Goal: Information Seeking & Learning: Check status

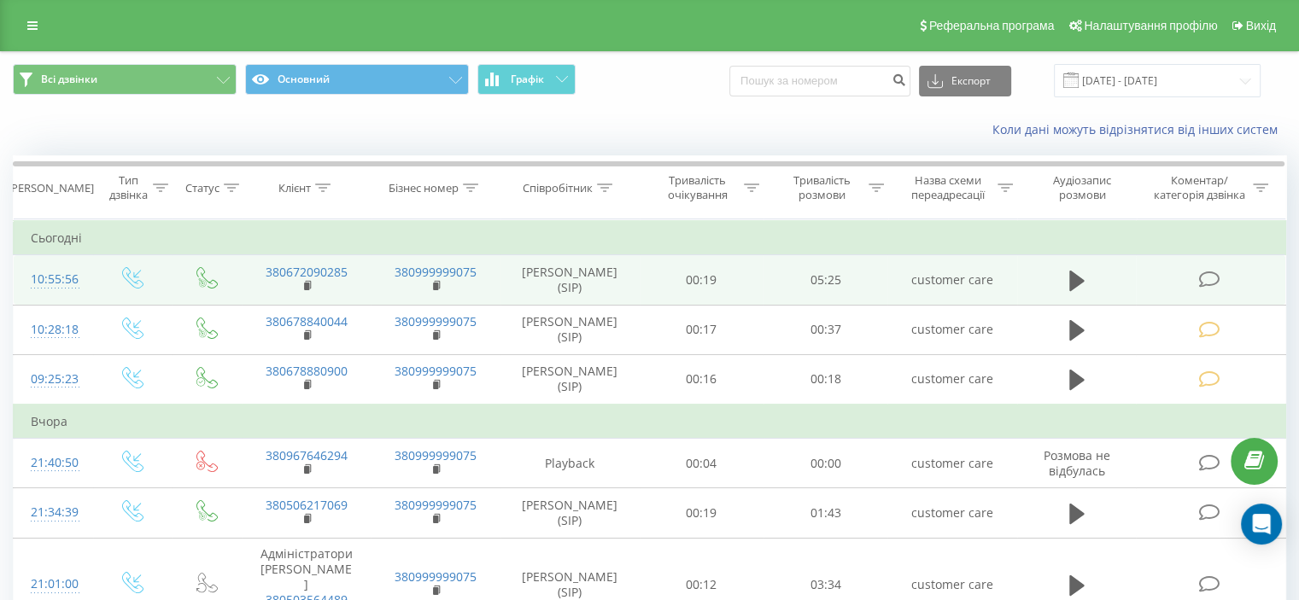
click at [301, 285] on td "380672090285" at bounding box center [306, 280] width 129 height 50
click at [307, 286] on rect at bounding box center [306, 287] width 5 height 8
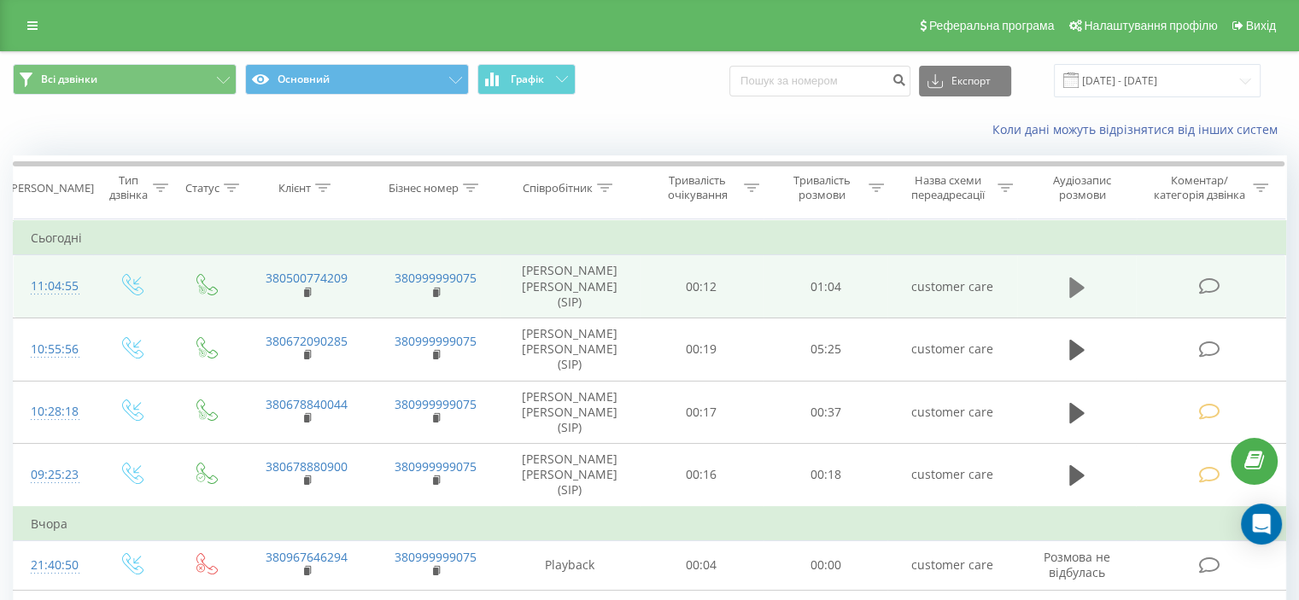
click at [1074, 284] on icon at bounding box center [1076, 287] width 15 height 20
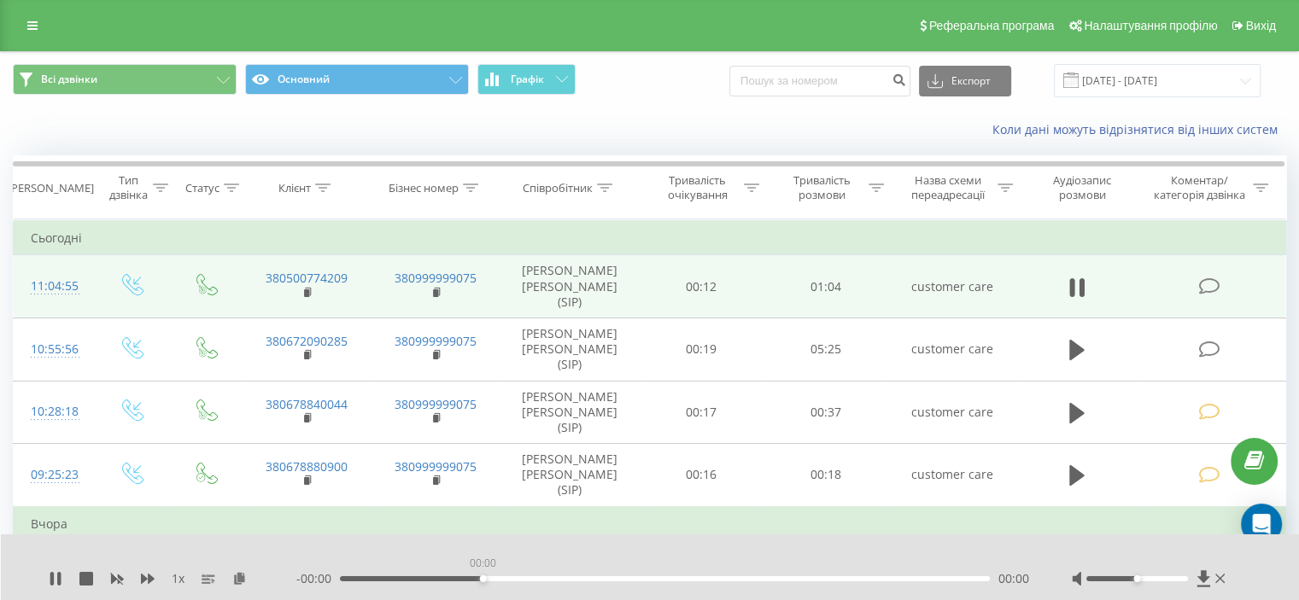
click at [485, 580] on div "00:00" at bounding box center [665, 578] width 650 height 5
click at [719, 583] on div "- 01:00 00:04 00:04" at bounding box center [662, 578] width 733 height 17
click at [726, 579] on div "00:38" at bounding box center [665, 578] width 650 height 5
click at [786, 573] on div "- 00:16 00:48 00:48" at bounding box center [662, 578] width 733 height 17
click at [784, 581] on div "00:49" at bounding box center [665, 578] width 650 height 5
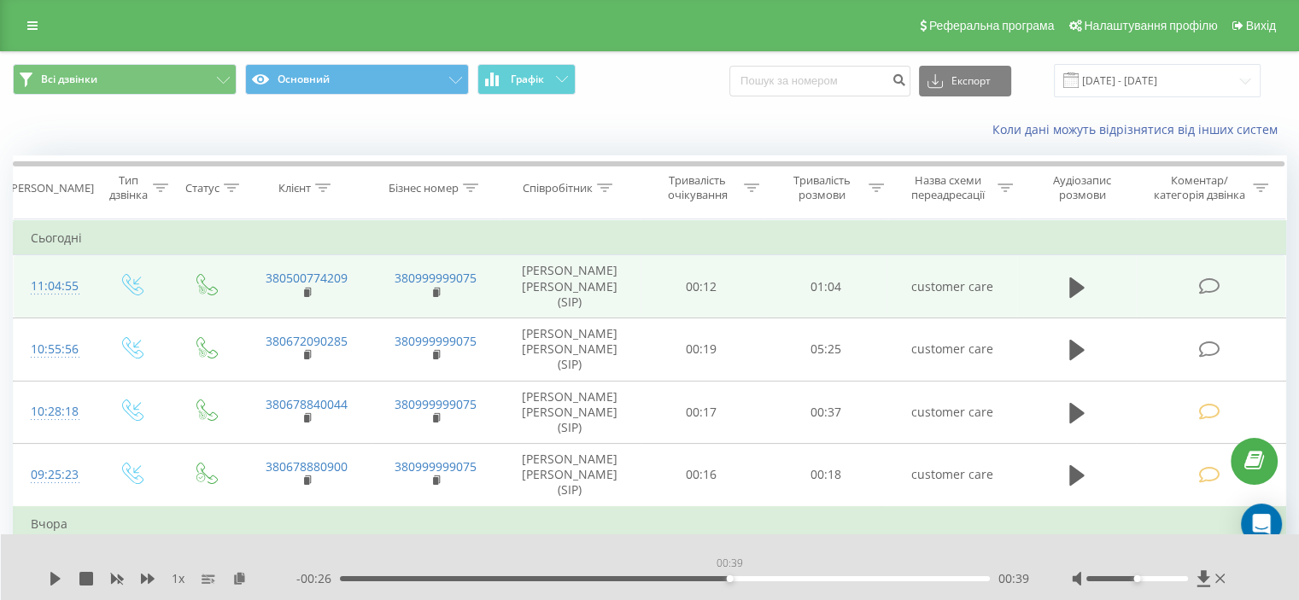
drag, startPoint x: 728, startPoint y: 580, endPoint x: 710, endPoint y: 582, distance: 17.3
click at [725, 580] on div "00:39" at bounding box center [665, 578] width 650 height 5
click at [56, 581] on icon at bounding box center [55, 579] width 10 height 14
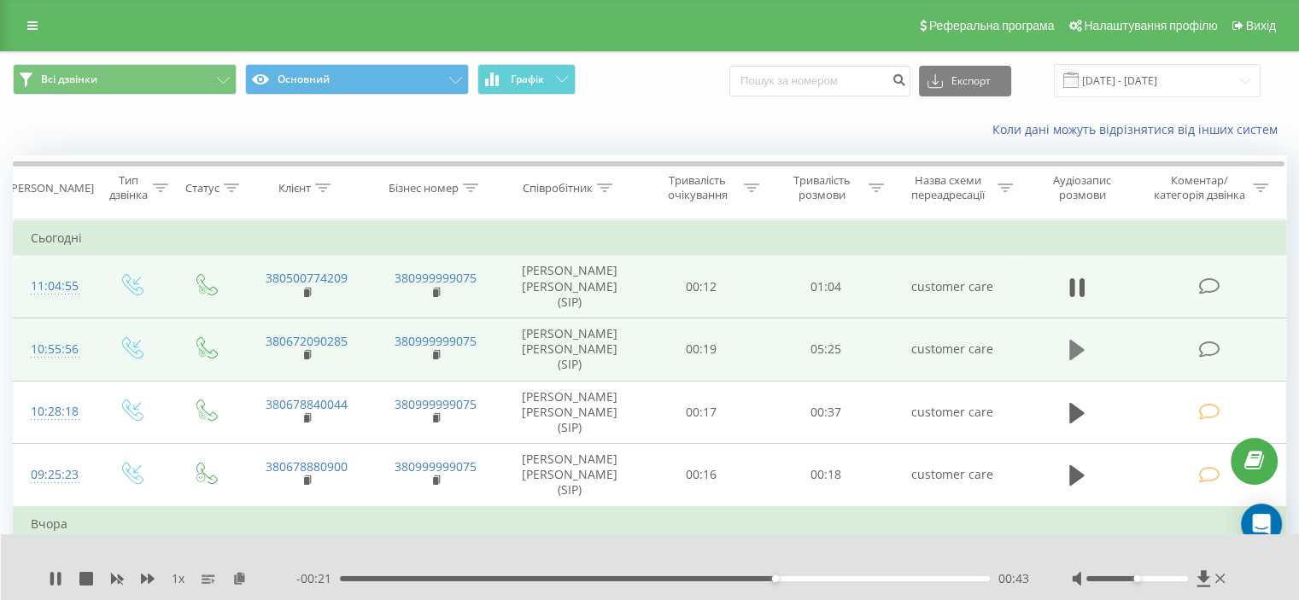
click at [1079, 340] on icon at bounding box center [1076, 350] width 15 height 20
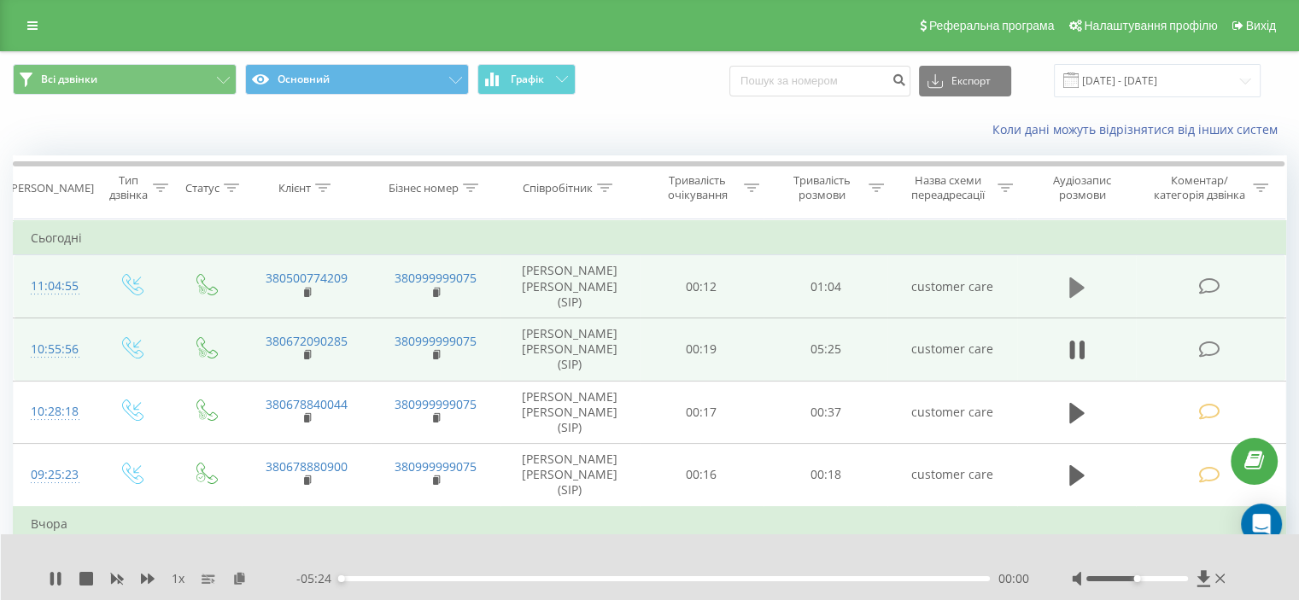
click at [1077, 284] on icon at bounding box center [1076, 287] width 15 height 20
click at [736, 580] on div "00:00" at bounding box center [665, 578] width 650 height 5
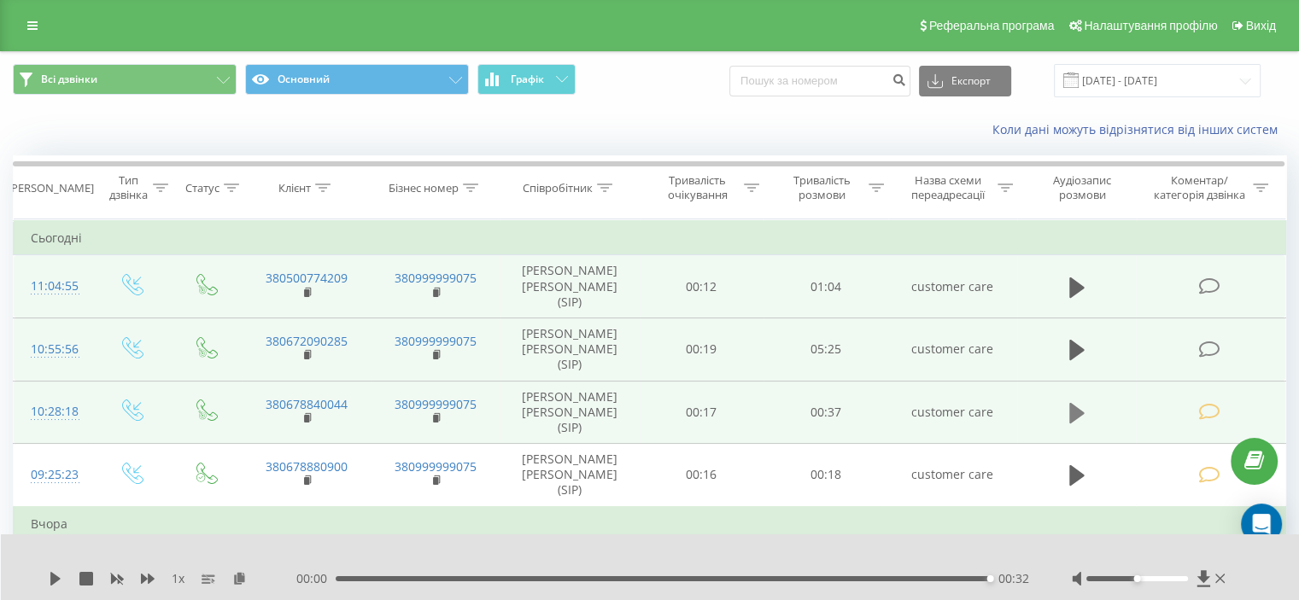
drag, startPoint x: 1091, startPoint y: 399, endPoint x: 1079, endPoint y: 390, distance: 14.7
click at [1085, 397] on td at bounding box center [1077, 412] width 120 height 63
click at [1080, 381] on td at bounding box center [1077, 412] width 120 height 63
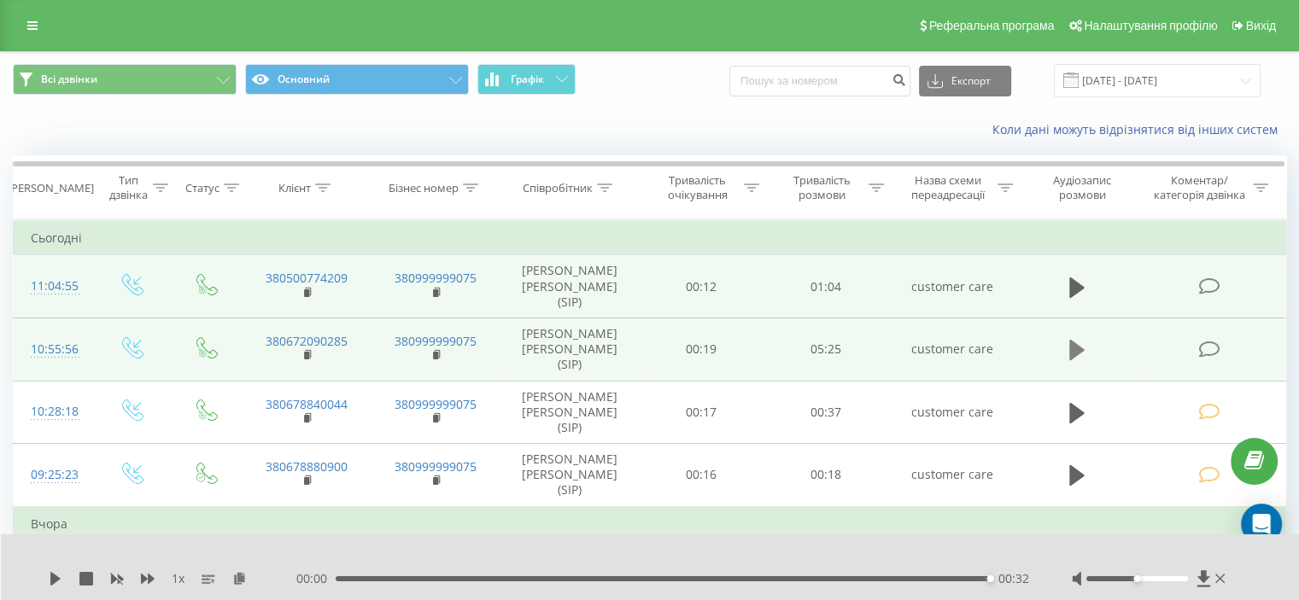
click at [1072, 337] on button at bounding box center [1077, 350] width 26 height 26
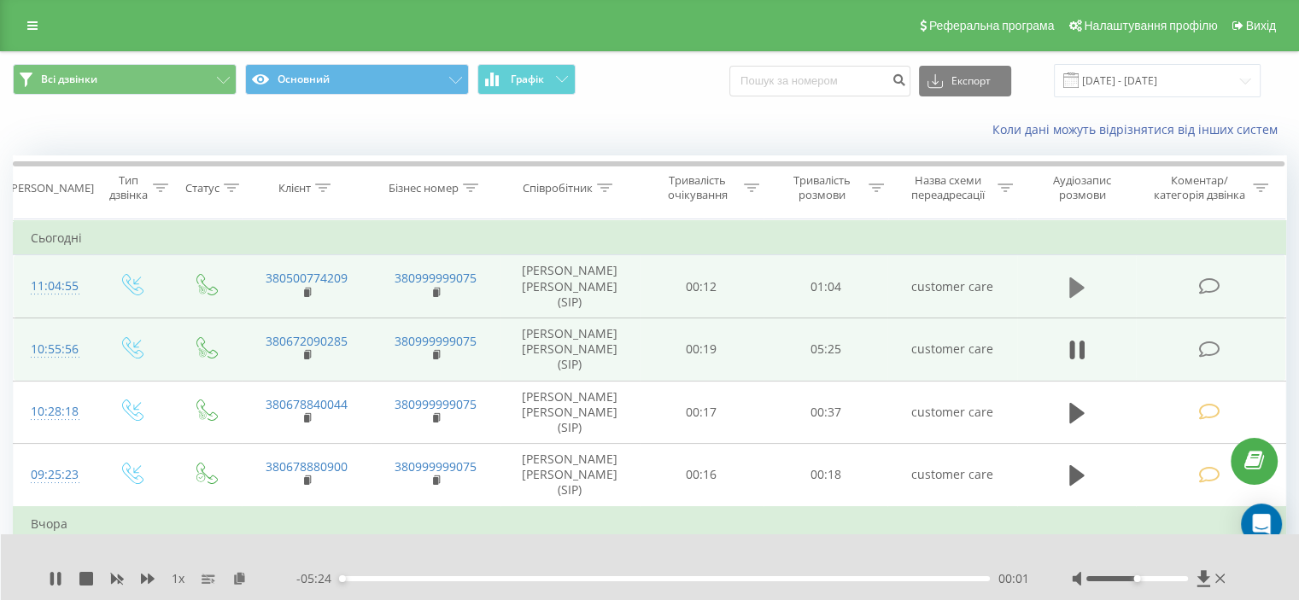
click at [1074, 283] on icon at bounding box center [1076, 287] width 15 height 20
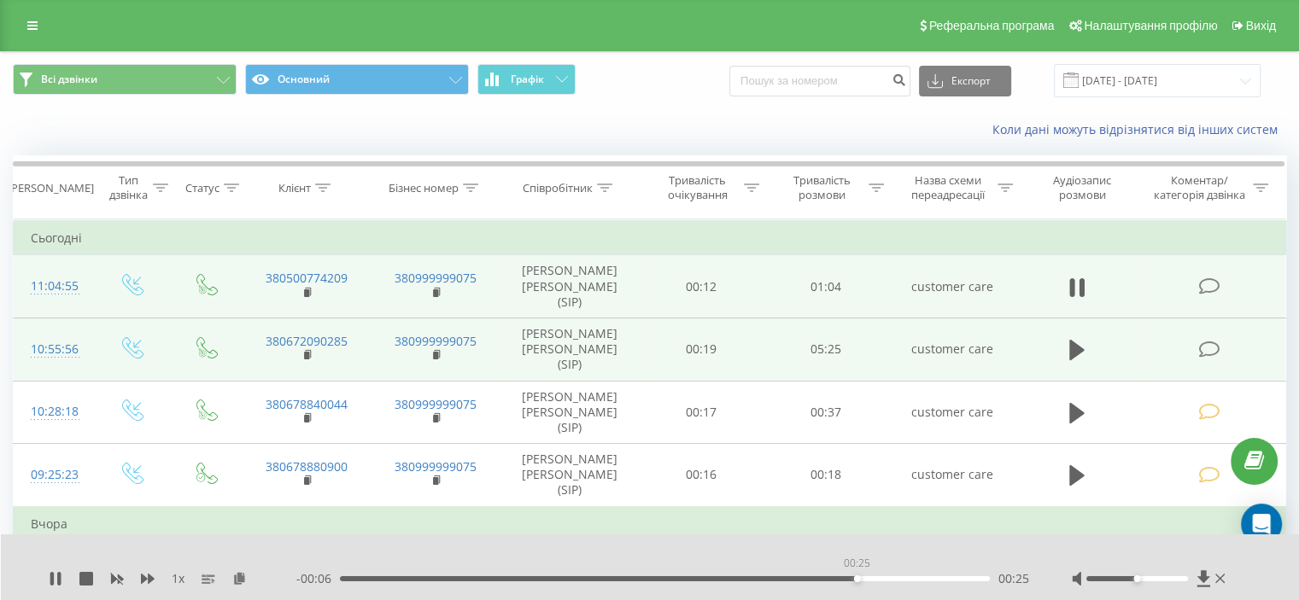
click at [856, 579] on div "00:25" at bounding box center [665, 578] width 650 height 5
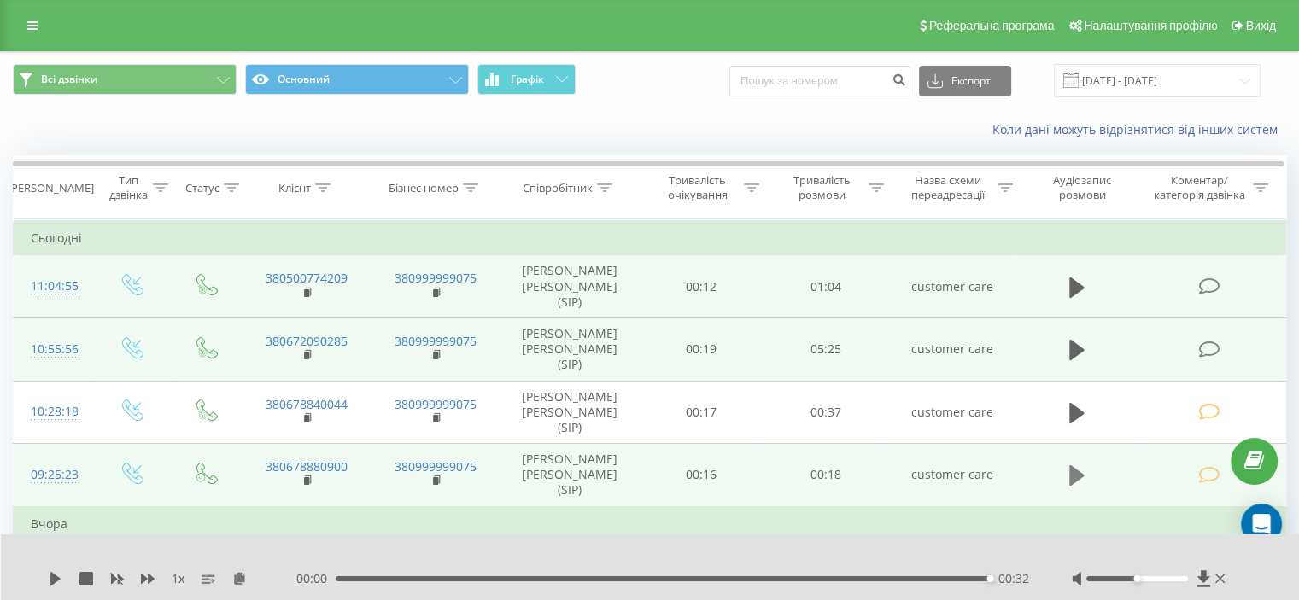
click at [1078, 465] on icon at bounding box center [1076, 475] width 15 height 20
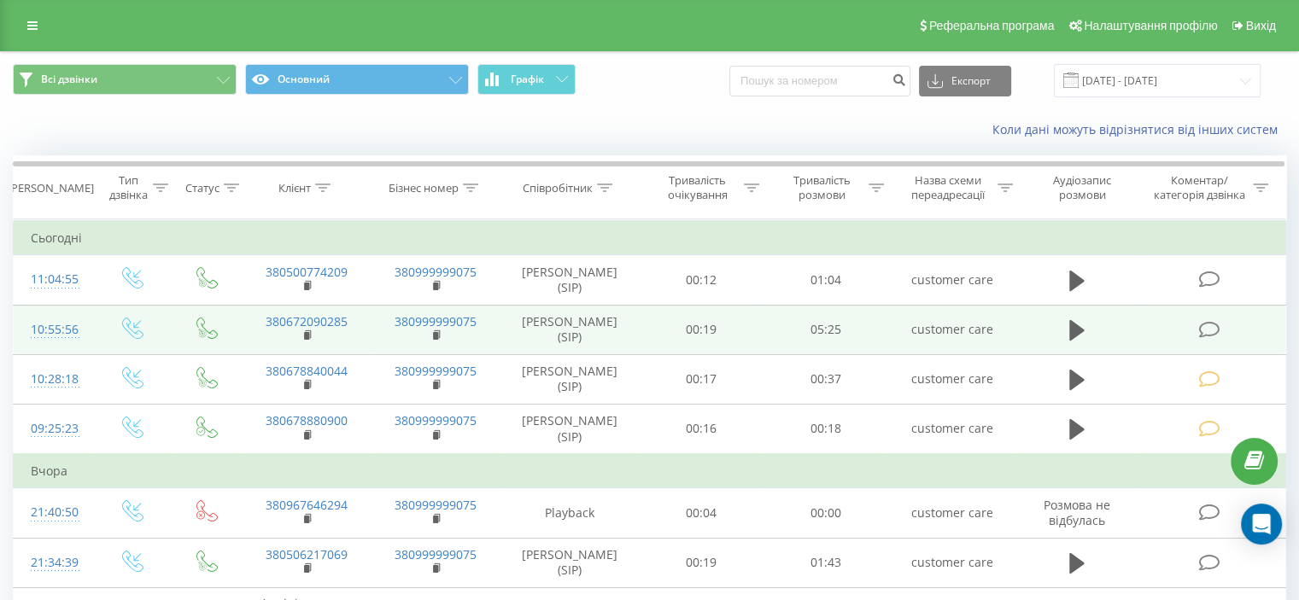
click at [1202, 330] on icon at bounding box center [1208, 330] width 21 height 18
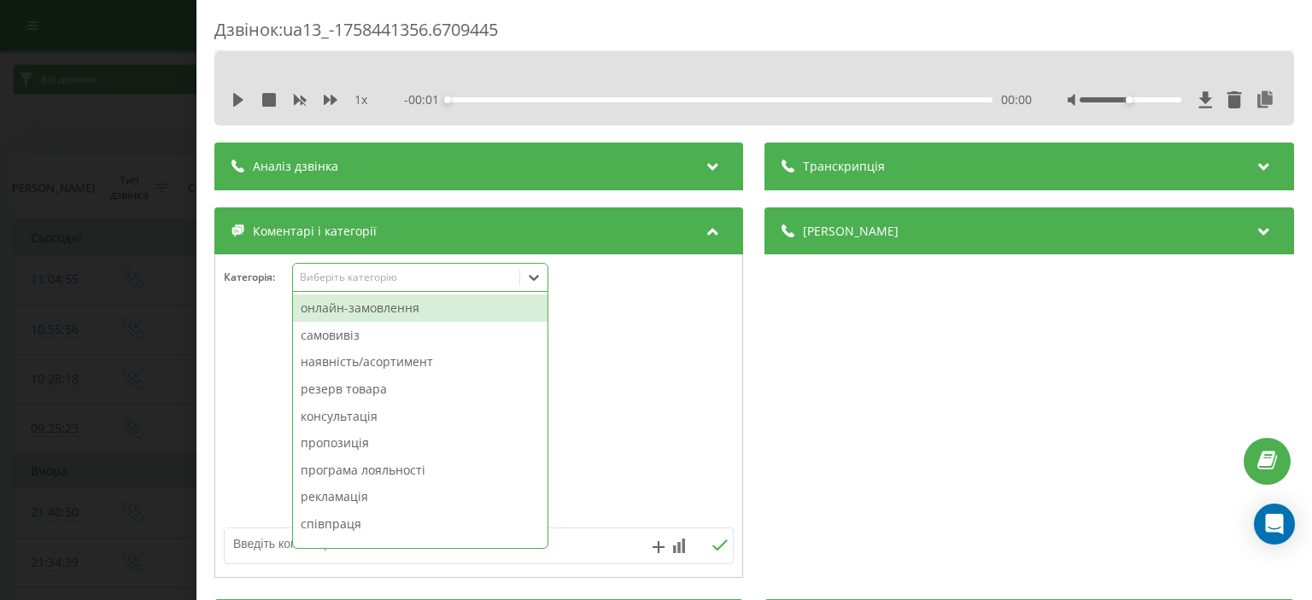
click at [444, 273] on div "Виберіть категорію" at bounding box center [406, 278] width 213 height 14
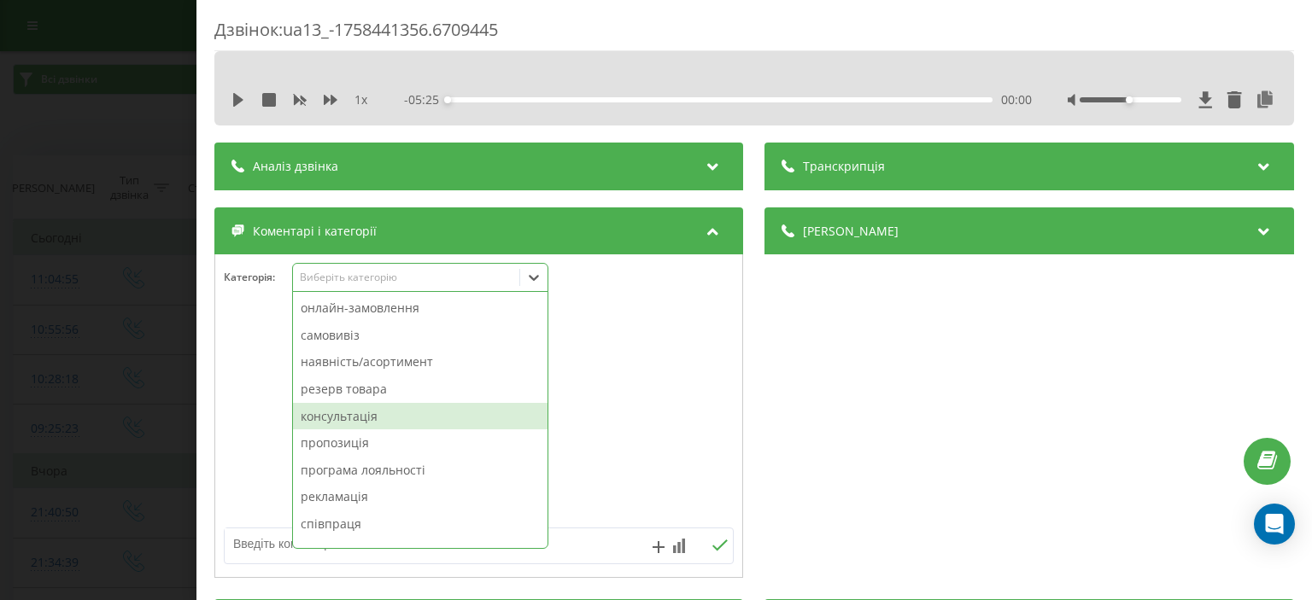
click at [390, 412] on div "консультація" at bounding box center [420, 416] width 254 height 27
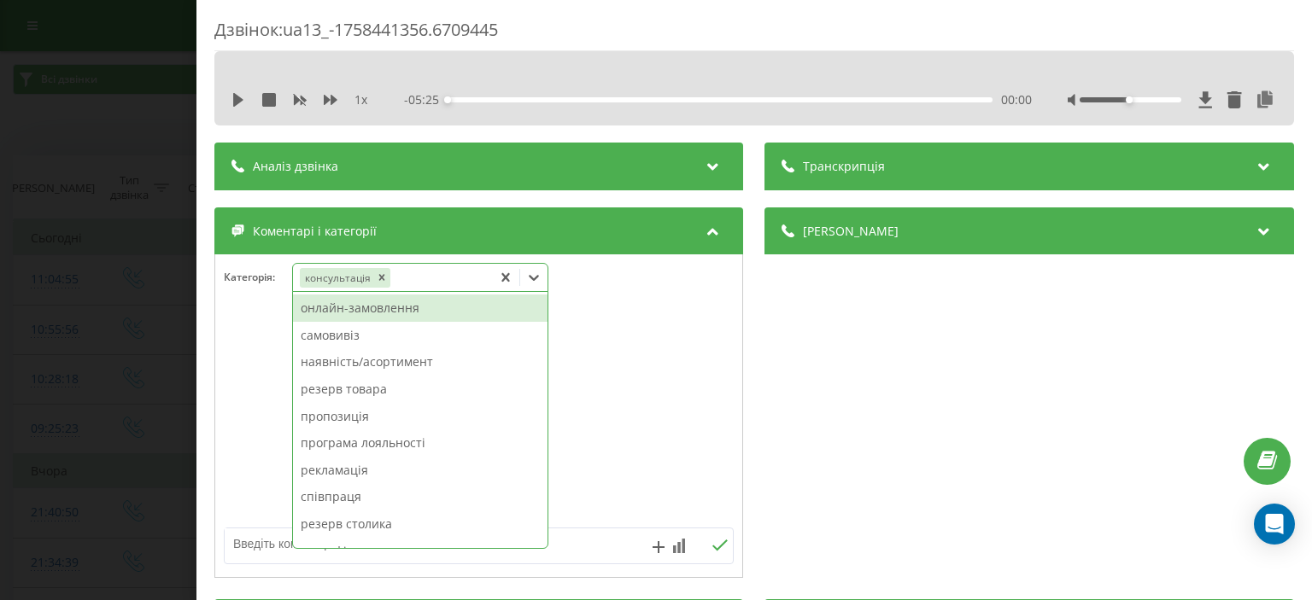
click at [212, 393] on div "Дзвінок : ua13_-1758441356.6709445 1 x - 05:25 00:00 00:00 Транскрипція Для AI-…" at bounding box center [753, 300] width 1115 height 600
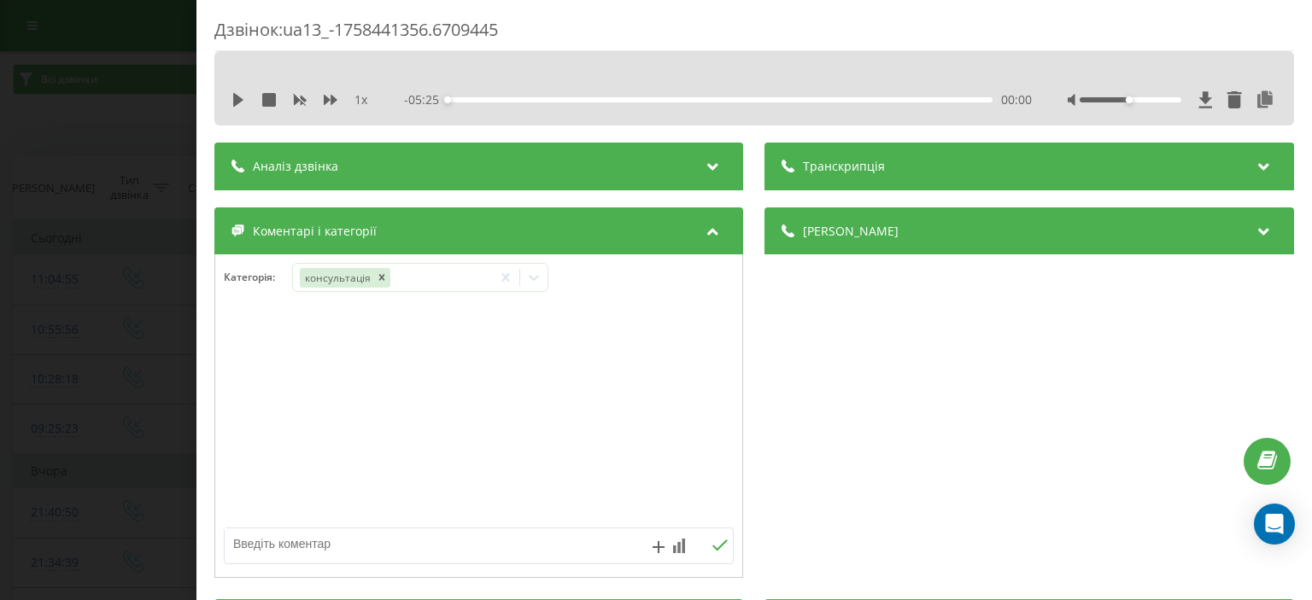
click at [132, 406] on div "Дзвінок : ua13_-1758441356.6709445 1 x - 05:25 00:00 00:00 Транскрипція Для AI-…" at bounding box center [656, 300] width 1312 height 600
